Goal: Information Seeking & Learning: Learn about a topic

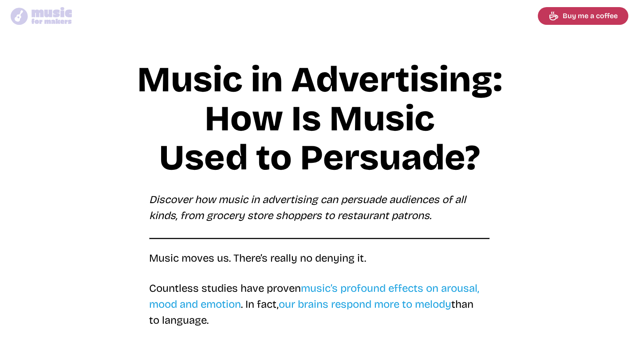
scroll to position [916, 0]
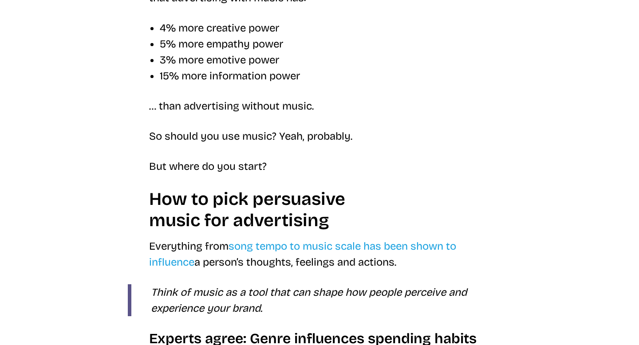
drag, startPoint x: 0, startPoint y: 0, endPoint x: 639, endPoint y: 184, distance: 665.0
click at [639, 184] on main "Music in Advertising: How Is Music Used to Persuade? Discover how music in adve…" at bounding box center [319, 217] width 639 height 2146
click at [614, 231] on main "Music in Advertising: How Is Music Used to Persuade? Discover how music in adve…" at bounding box center [319, 217] width 639 height 2146
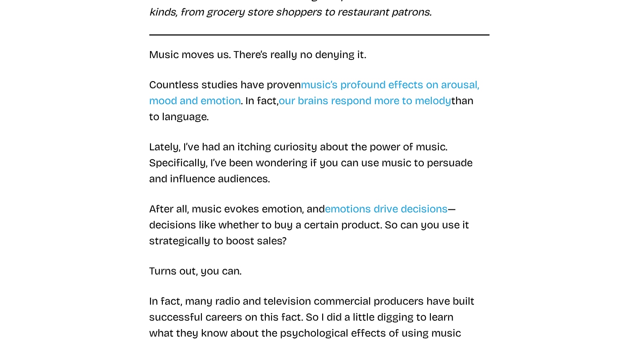
click at [342, 116] on p "Countless studies have proven music’s profound effects on arousal, mood and emo…" at bounding box center [319, 101] width 341 height 48
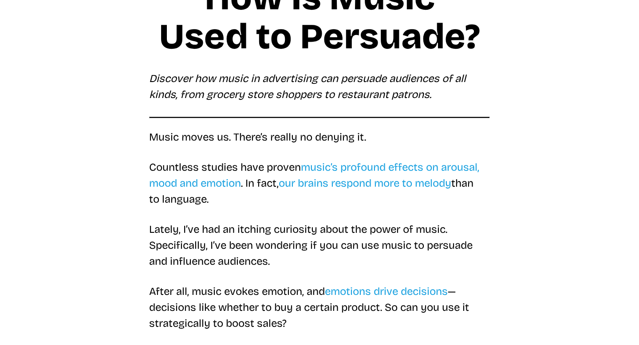
scroll to position [123, 0]
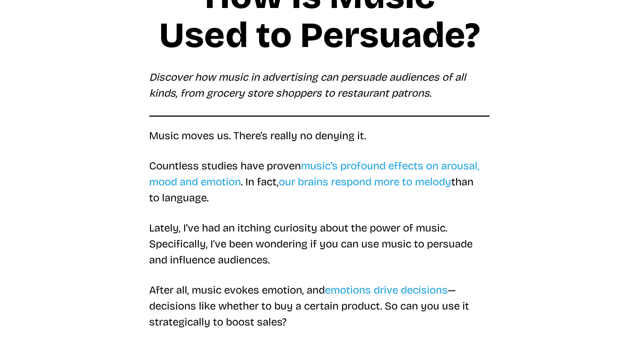
click at [419, 143] on p "Music moves us. There’s really no denying it." at bounding box center [319, 136] width 341 height 16
click at [397, 131] on p "Music moves us. There’s really no denying it." at bounding box center [319, 136] width 341 height 16
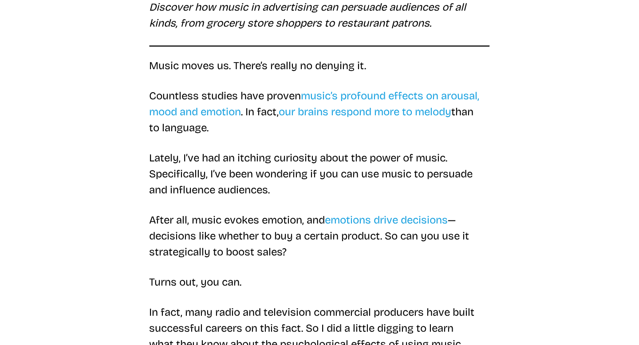
scroll to position [194, 0]
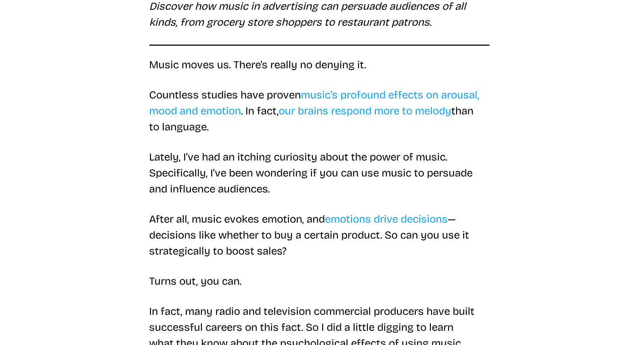
drag, startPoint x: 395, startPoint y: 134, endPoint x: 391, endPoint y: 137, distance: 5.1
click at [395, 134] on p "Countless studies have proven music’s profound effects on arousal, mood and emo…" at bounding box center [319, 111] width 341 height 48
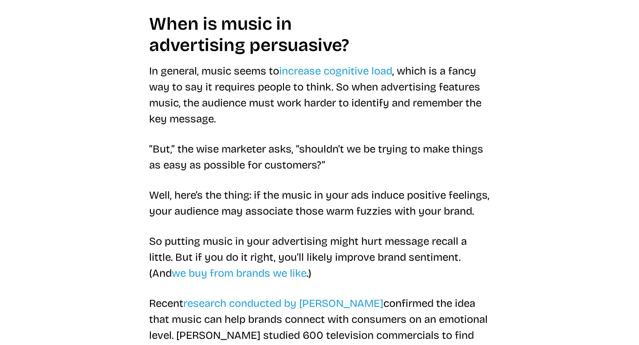
scroll to position [563, 0]
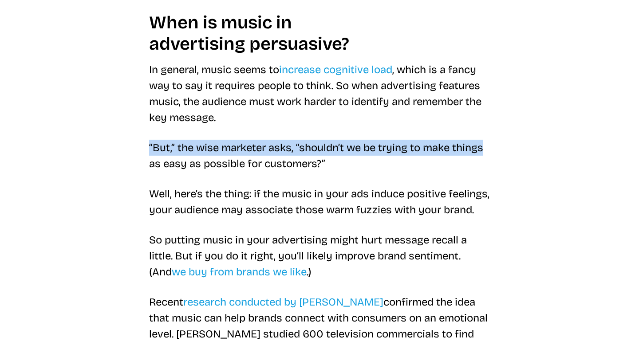
drag, startPoint x: 558, startPoint y: 139, endPoint x: 552, endPoint y: 146, distance: 8.2
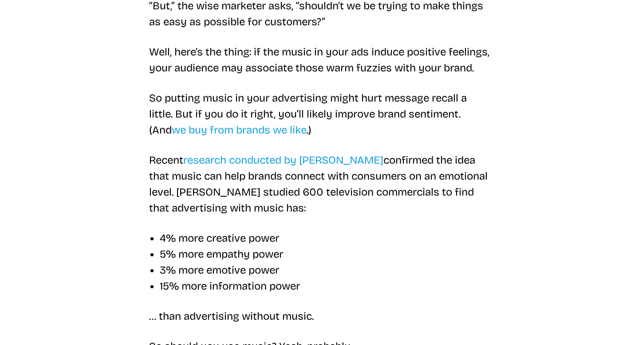
scroll to position [713, 0]
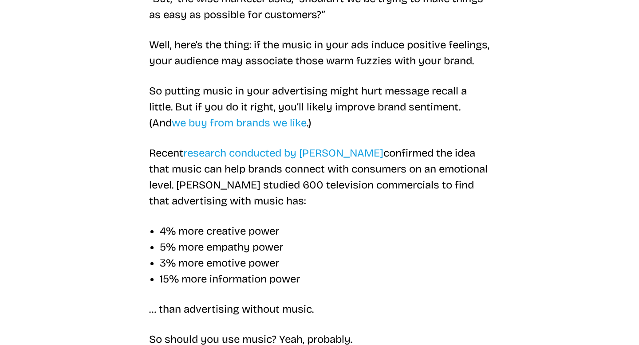
click at [468, 271] on li "3% more emotive power" at bounding box center [325, 263] width 330 height 16
click at [467, 271] on li "3% more emotive power" at bounding box center [325, 263] width 330 height 16
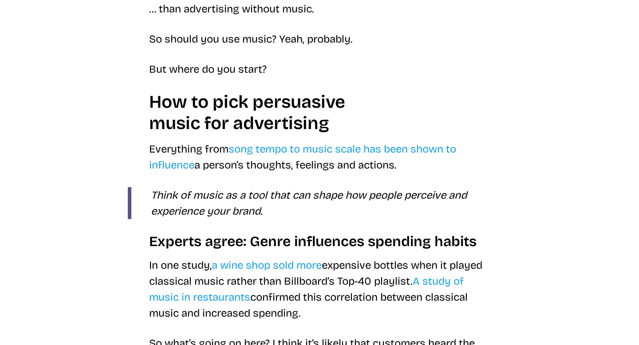
scroll to position [1016, 0]
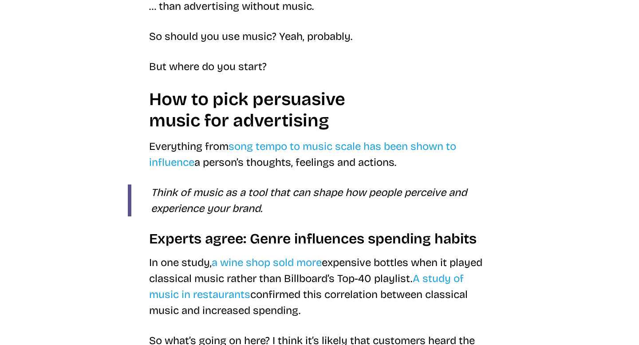
click at [522, 289] on article "Music in Advertising: How Is Music Used to Persuade? Discover how music in adve…" at bounding box center [320, 88] width 426 height 2089
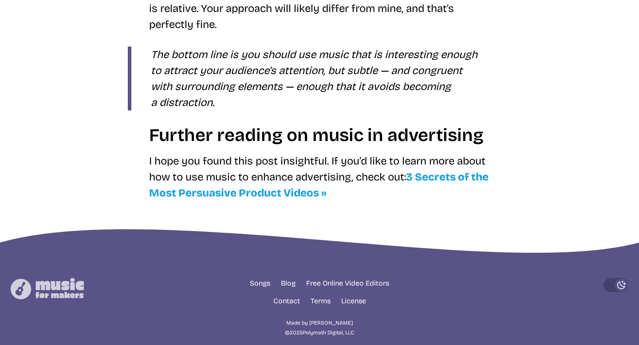
scroll to position [1961, 0]
